Goal: Transaction & Acquisition: Purchase product/service

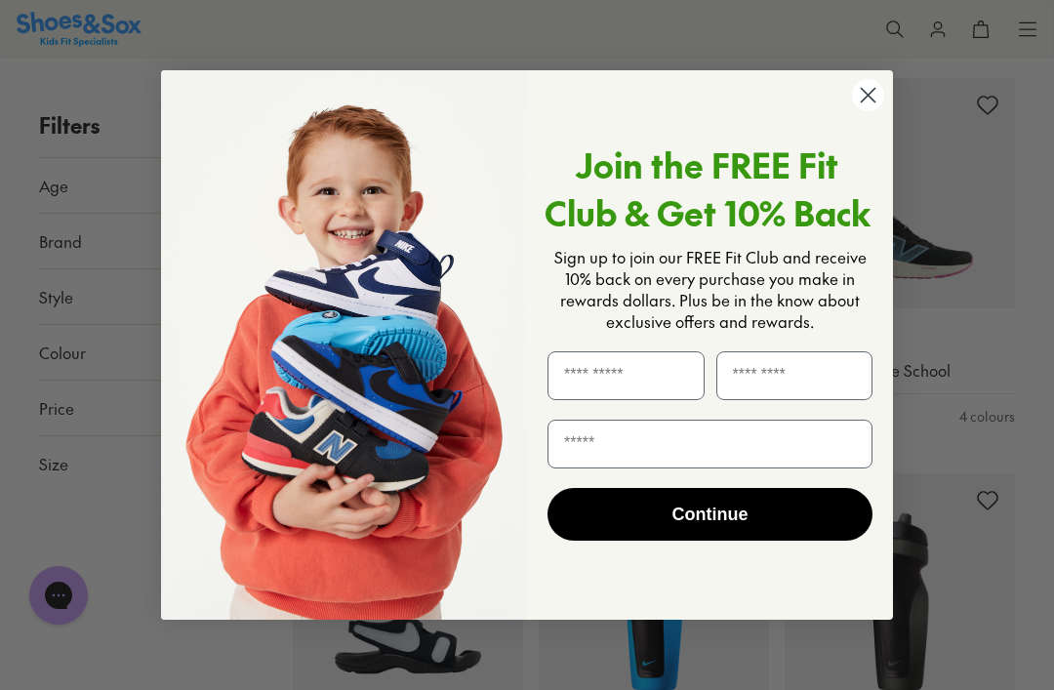
scroll to position [3082, 0]
click at [876, 100] on div "Close dialog Join the FREE Fit Club & Get 10% Back Sign up to join our FREE Fit…" at bounding box center [527, 345] width 732 height 589
click at [860, 111] on circle "Close dialog" at bounding box center [868, 95] width 32 height 32
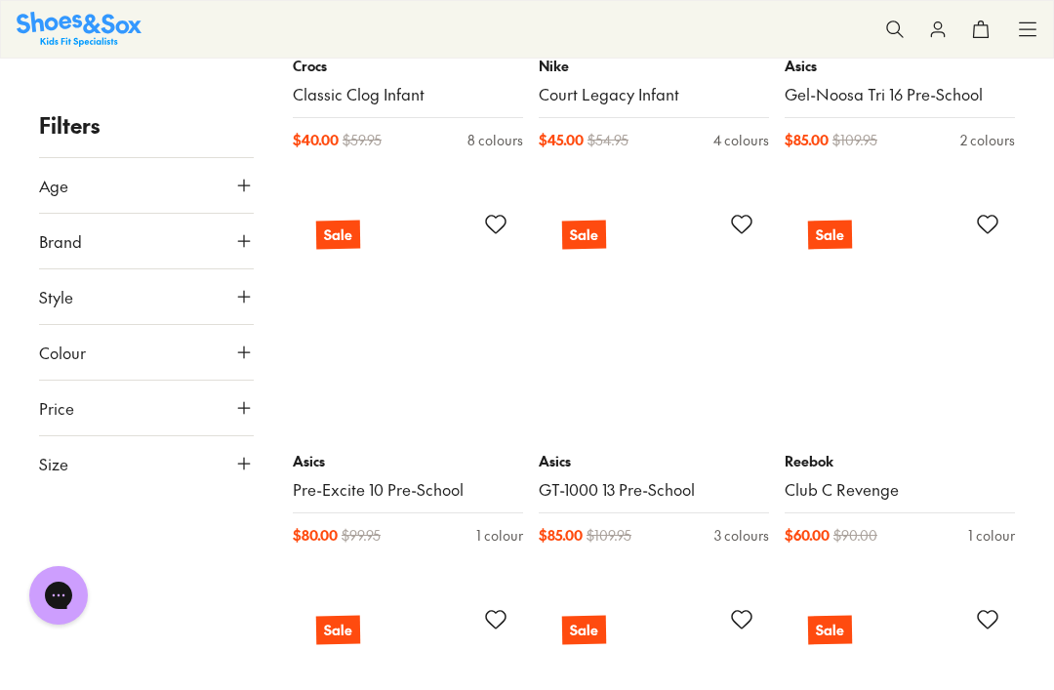
scroll to position [15259, 0]
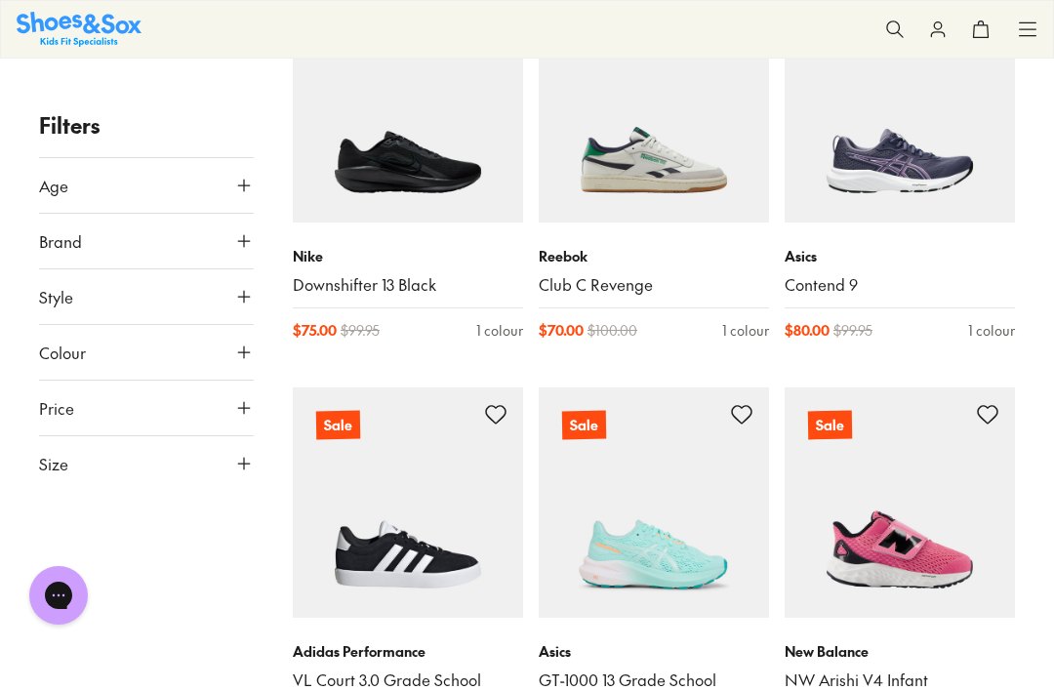
scroll to position [20962, 0]
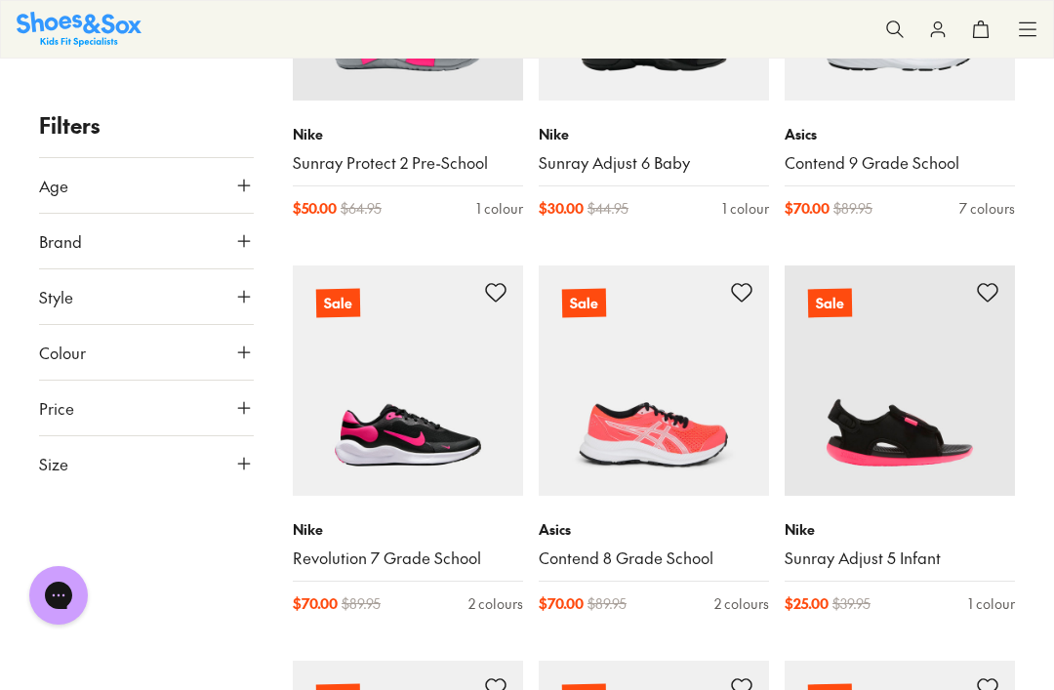
scroll to position [24138, 0]
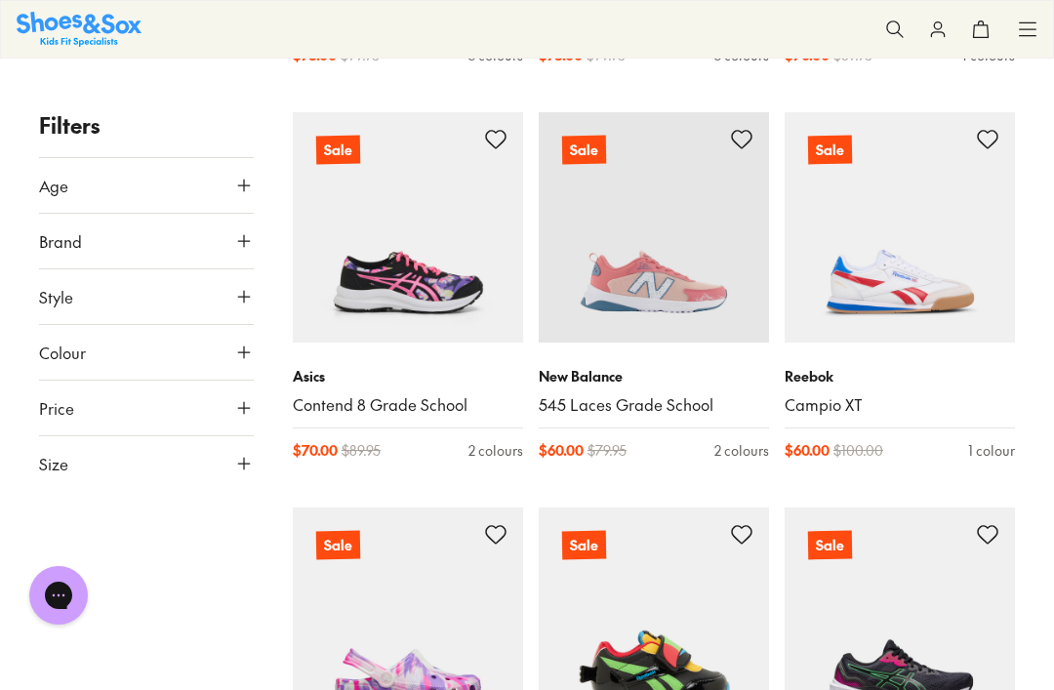
scroll to position [26275, 0]
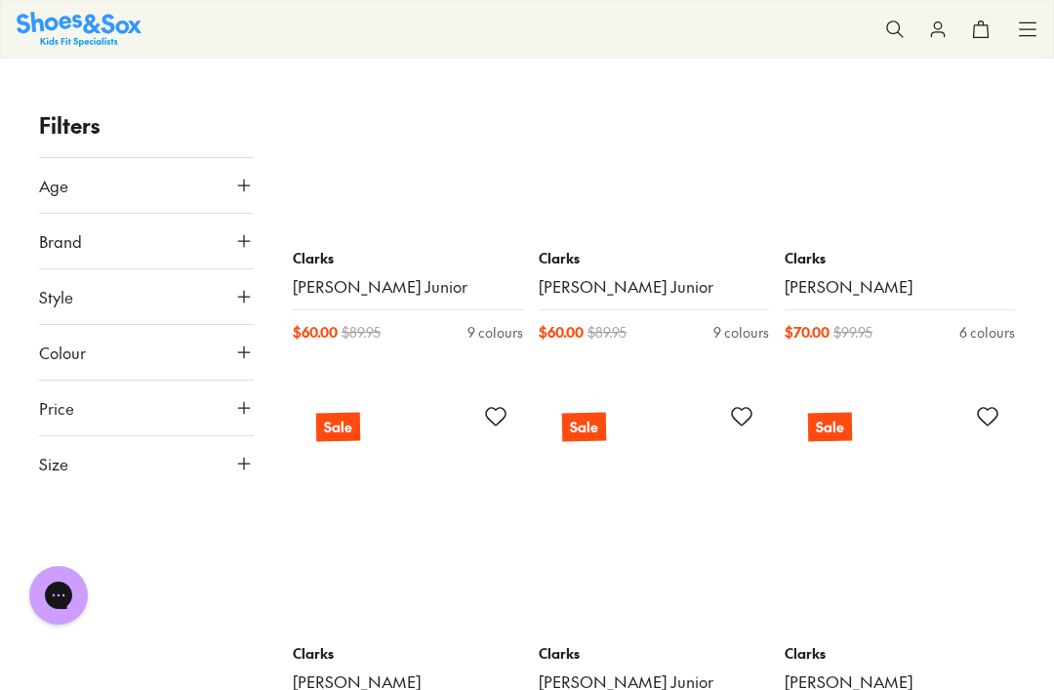
scroll to position [33538, 0]
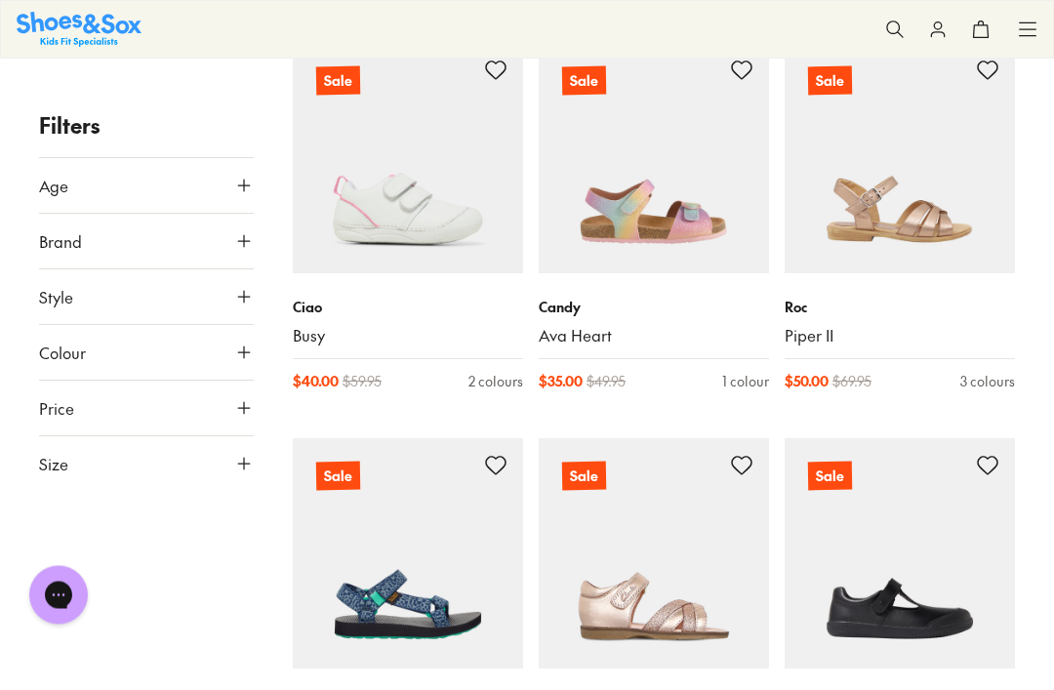
scroll to position [41985, 0]
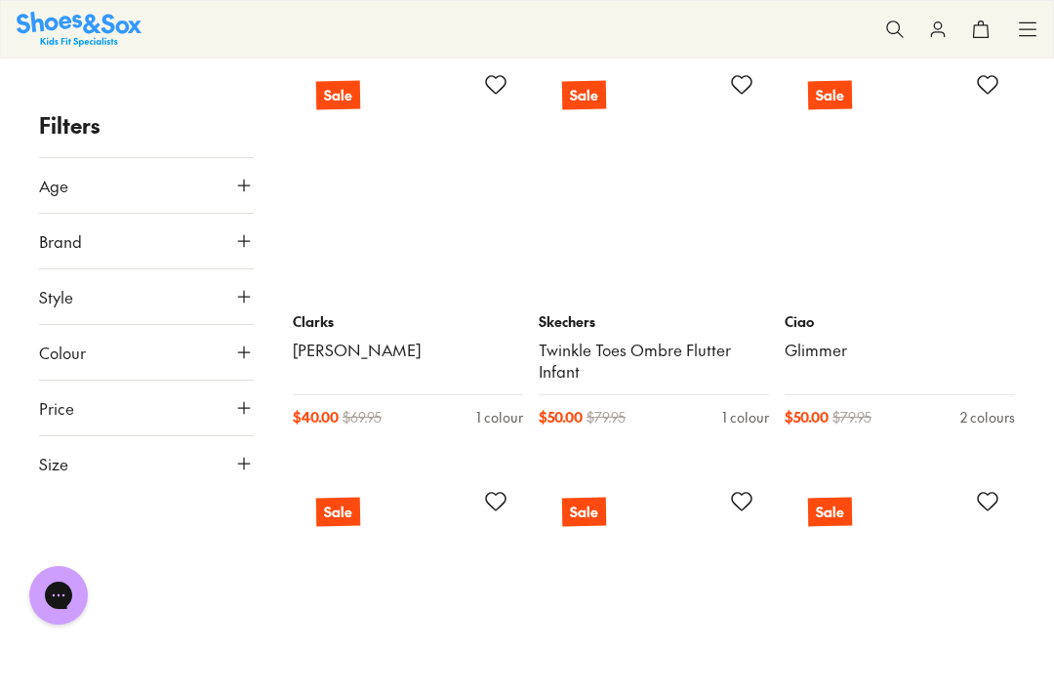
scroll to position [46444, 0]
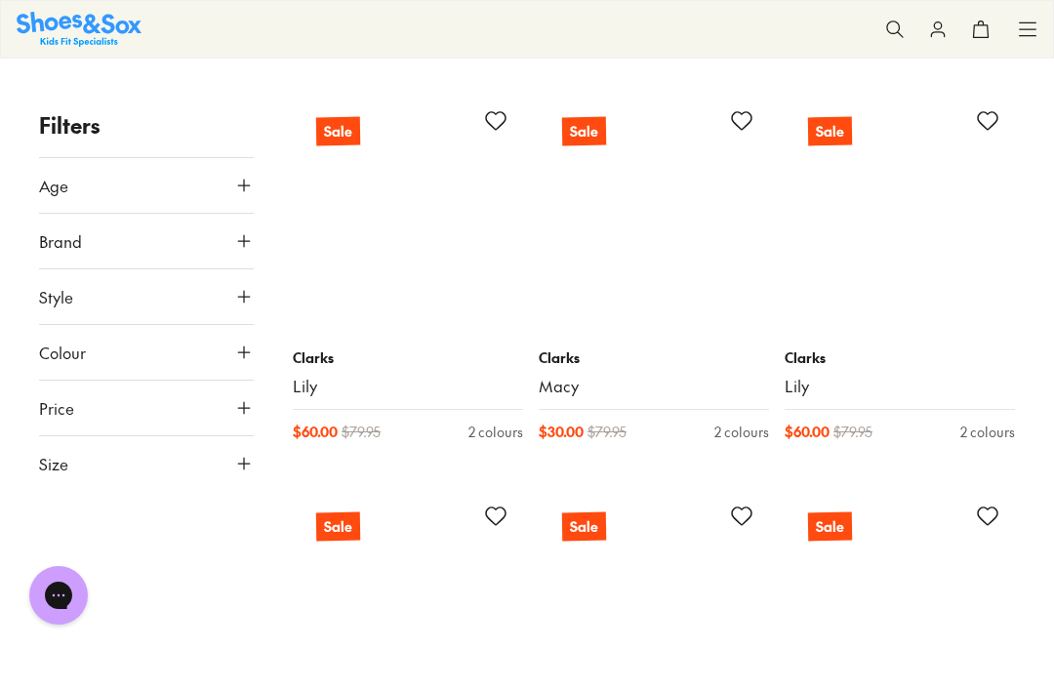
scroll to position [50525, 0]
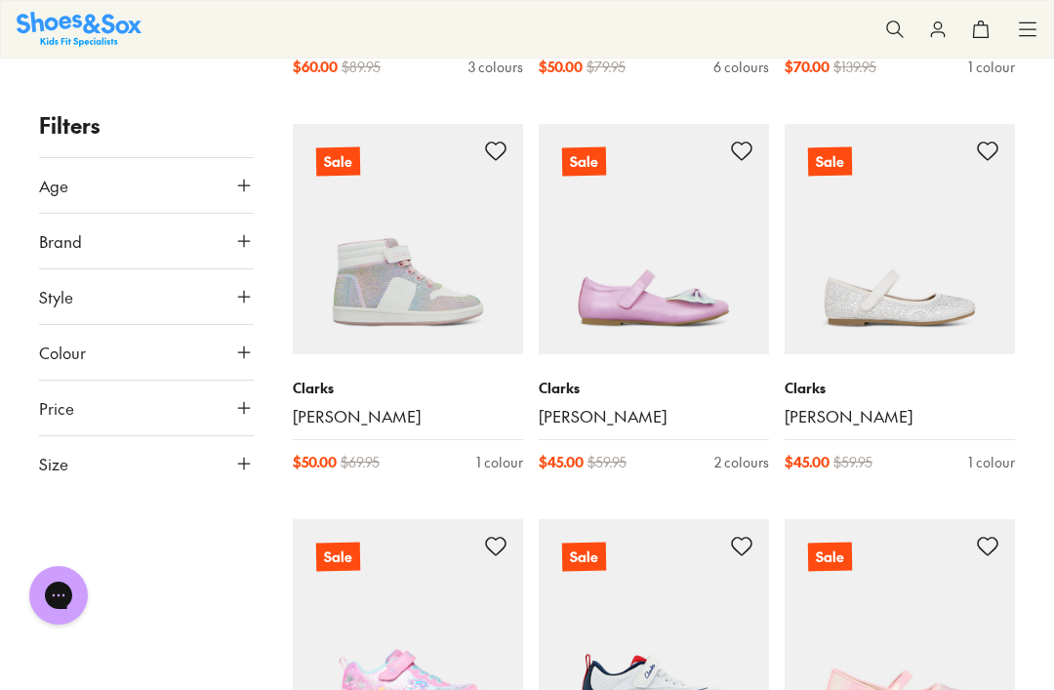
scroll to position [37846, 0]
